Goal: Transaction & Acquisition: Purchase product/service

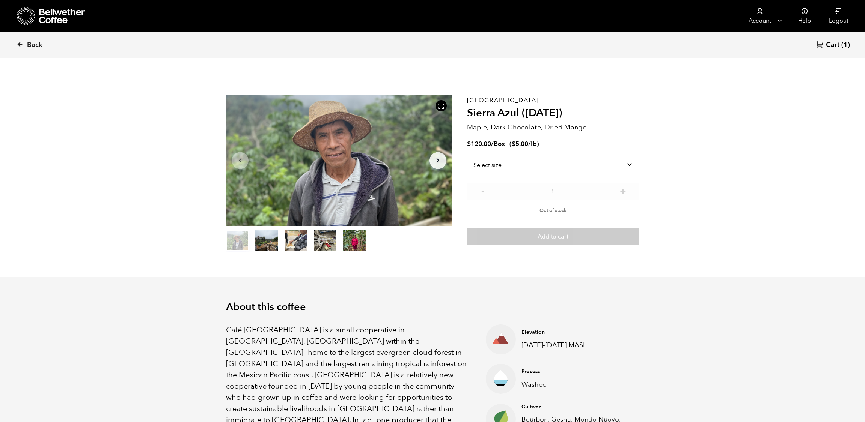
scroll to position [326, 392]
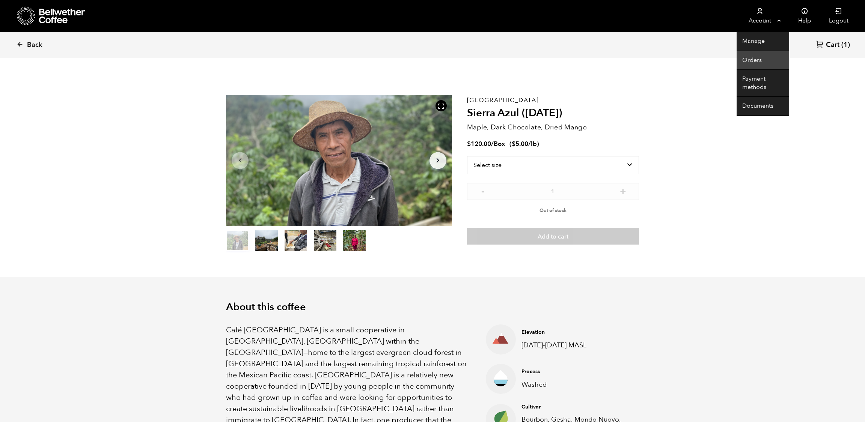
click at [747, 58] on link "Orders" at bounding box center [763, 60] width 53 height 19
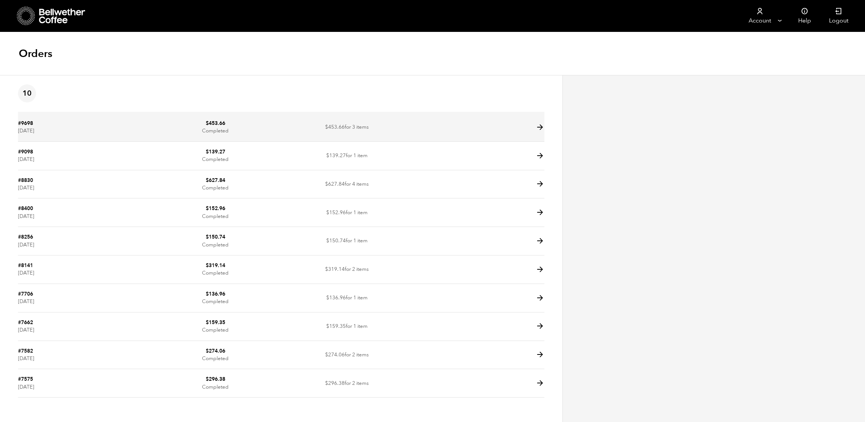
click at [536, 132] on icon at bounding box center [540, 127] width 9 height 9
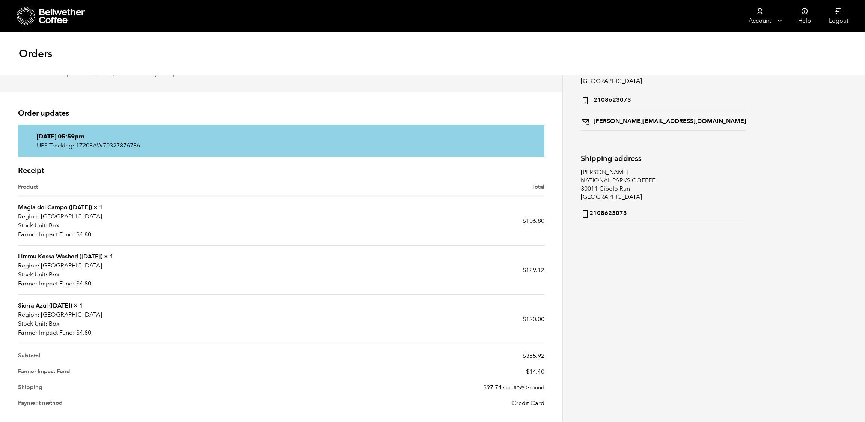
scroll to position [52, 0]
click at [72, 211] on link "Magia del Campo ([DATE])" at bounding box center [55, 207] width 74 height 8
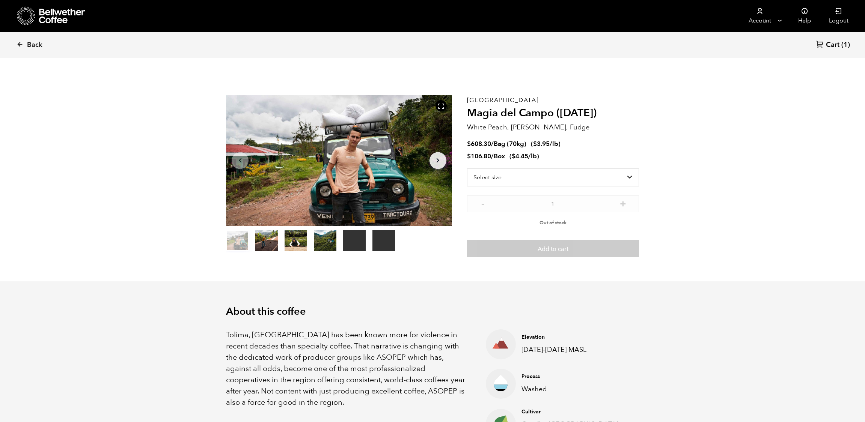
scroll to position [326, 392]
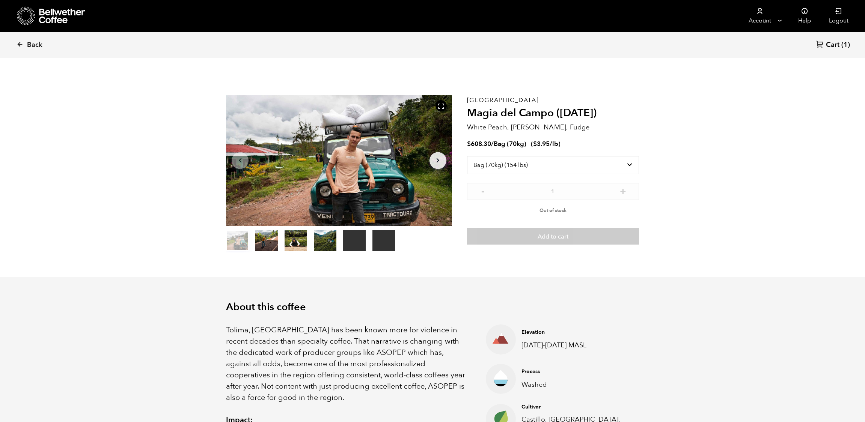
click at [531, 119] on h2 "Magia del Campo ([DATE])" at bounding box center [553, 113] width 172 height 13
select select "box"
drag, startPoint x: 518, startPoint y: 167, endPoint x: 460, endPoint y: 0, distance: 176.7
